Goal: Information Seeking & Learning: Understand process/instructions

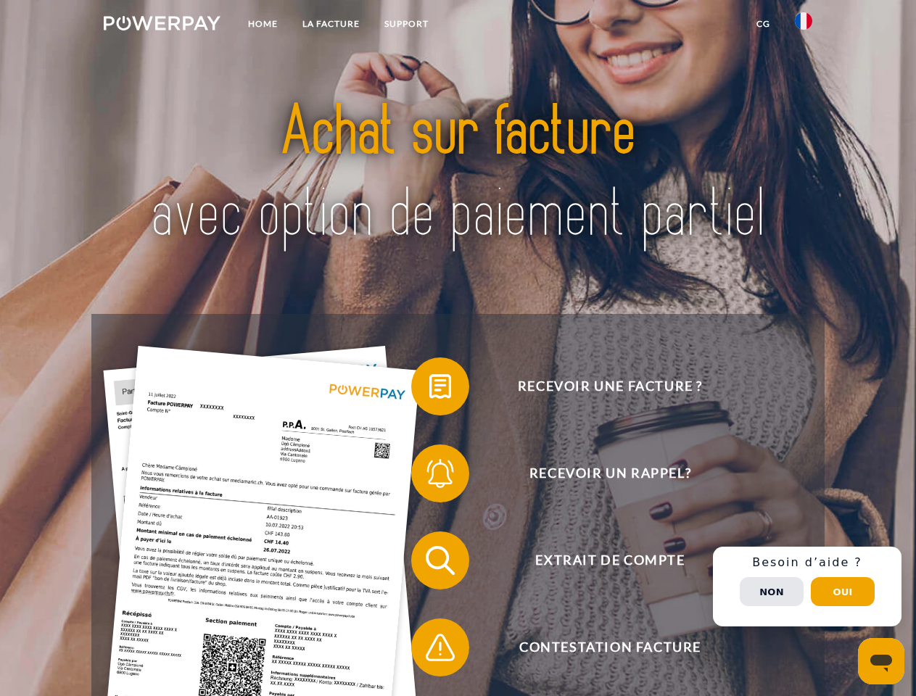
click at [162, 25] on img at bounding box center [162, 23] width 117 height 15
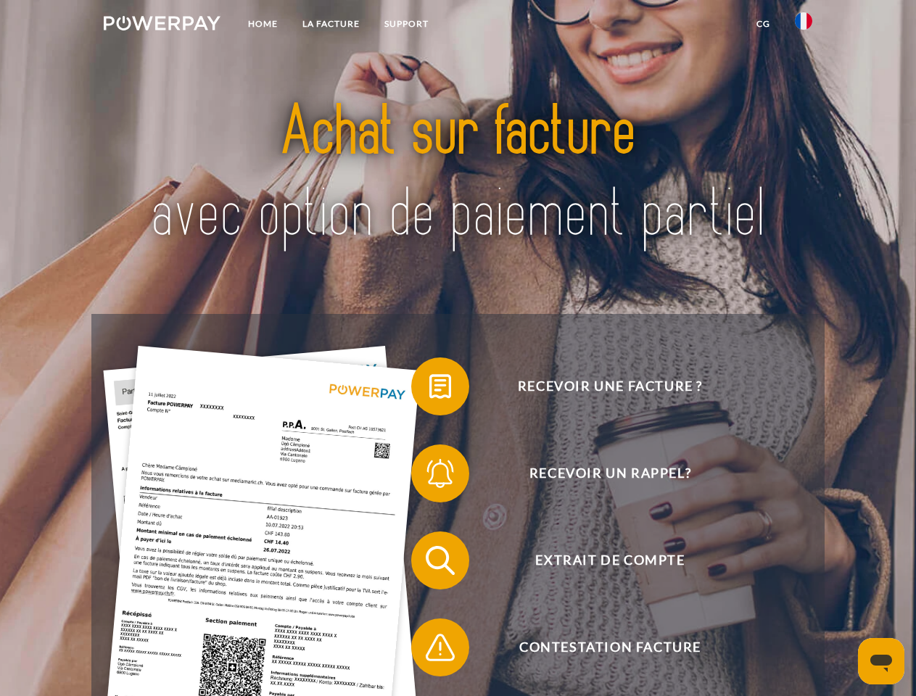
click at [804, 25] on img at bounding box center [803, 20] width 17 height 17
click at [763, 24] on link "CG" at bounding box center [763, 24] width 38 height 26
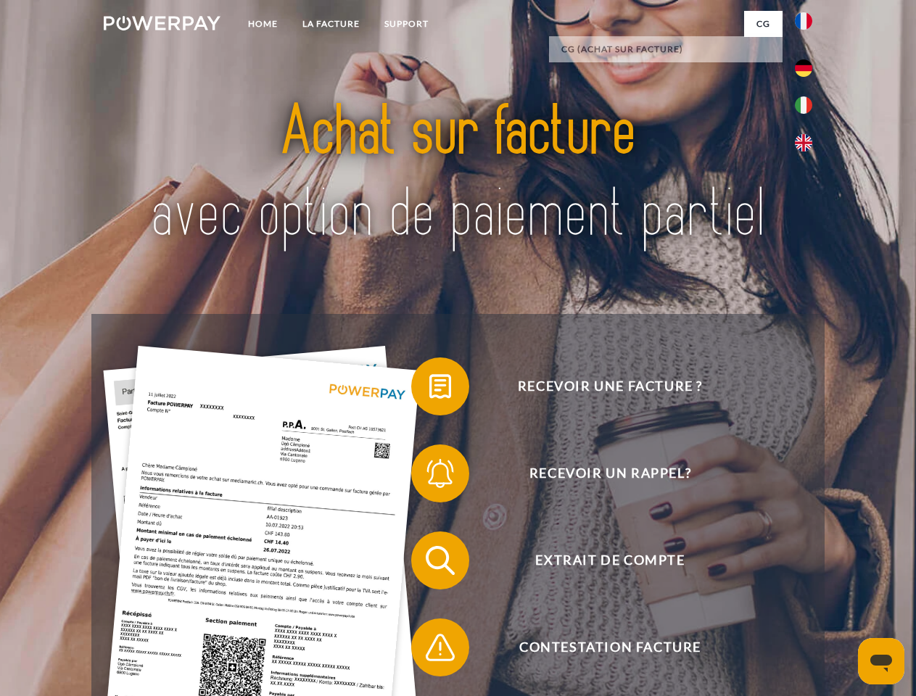
click at [429, 390] on span at bounding box center [418, 386] width 73 height 73
click at [429, 477] on span at bounding box center [418, 473] width 73 height 73
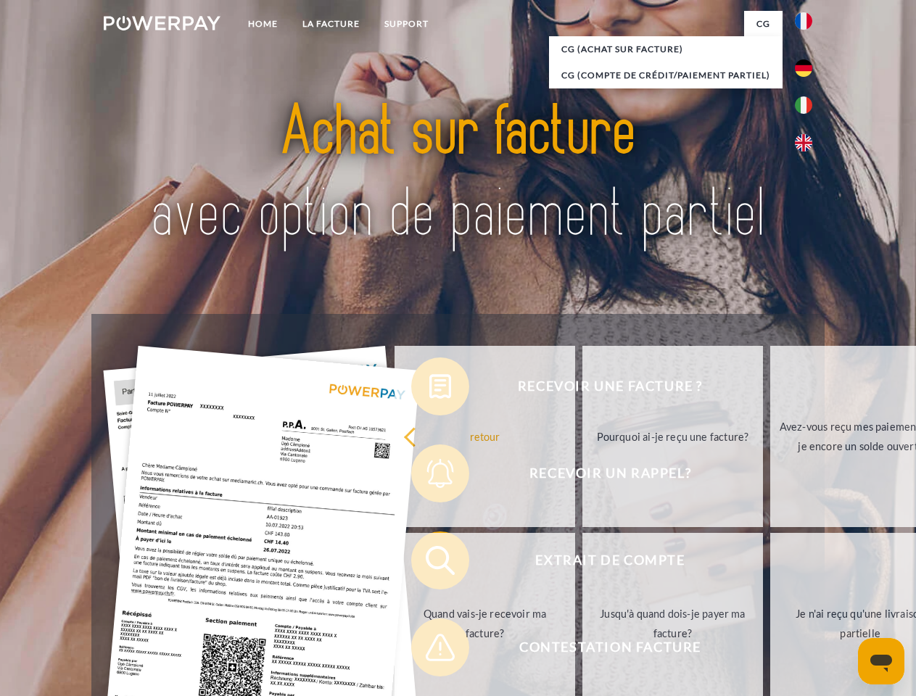
click at [583, 564] on link "Jusqu'à quand dois-je payer ma facture?" at bounding box center [673, 623] width 181 height 181
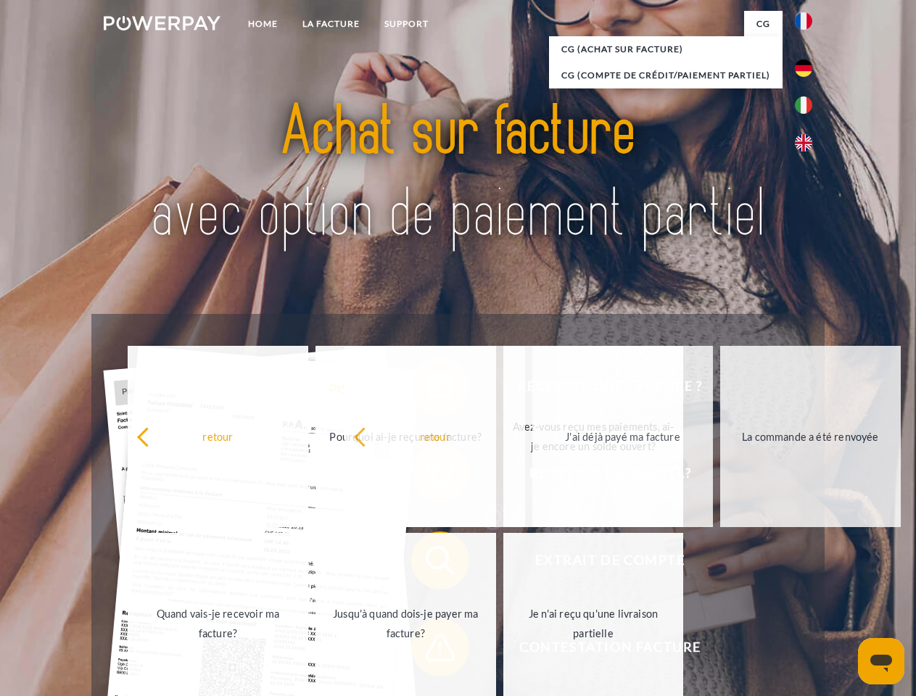
click at [429, 651] on span at bounding box center [418, 648] width 73 height 73
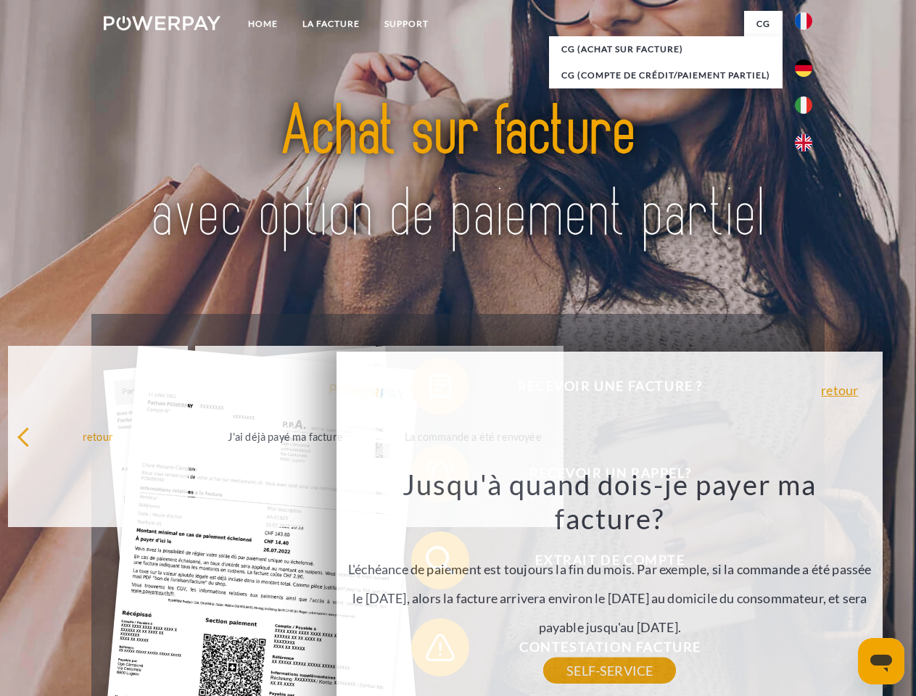
click at [807, 587] on div "Recevoir une facture ? Recevoir un rappel? Extrait de compte retour" at bounding box center [457, 604] width 733 height 580
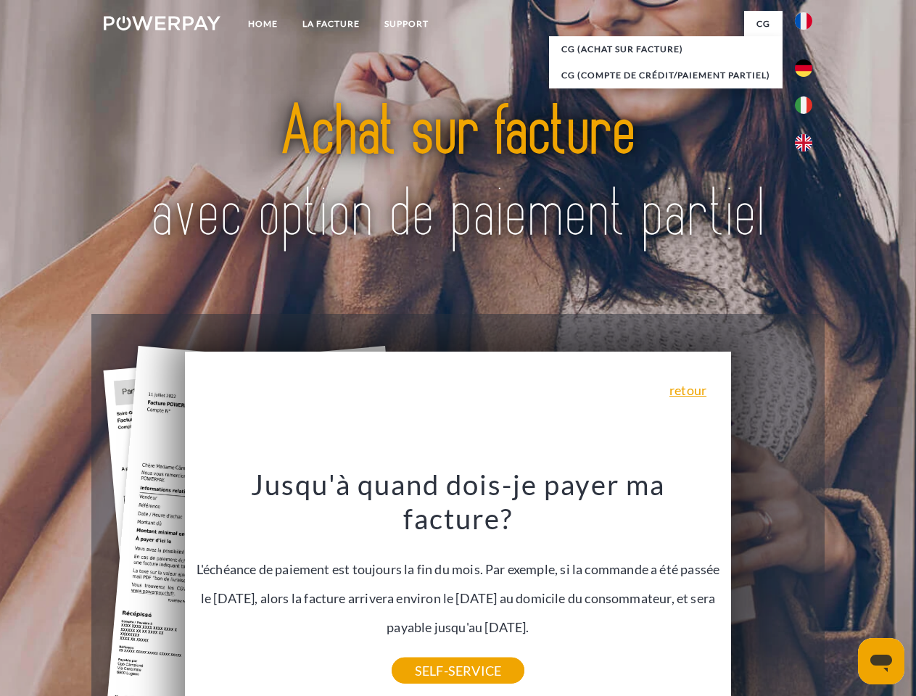
click at [772, 590] on span "Extrait de compte" at bounding box center [609, 561] width 355 height 58
click at [843, 592] on header "Home LA FACTURE Support" at bounding box center [458, 501] width 916 height 1002
